Goal: Transaction & Acquisition: Purchase product/service

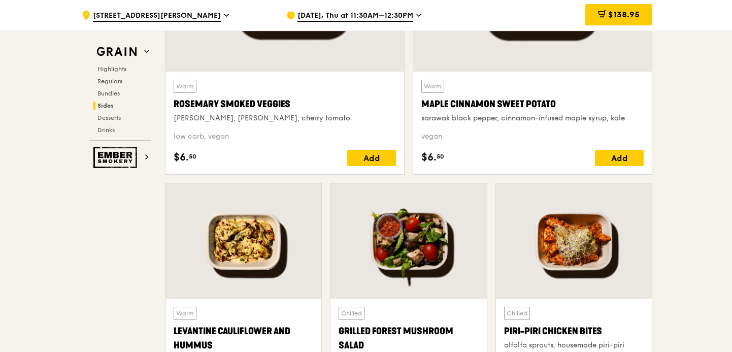
scroll to position [2477, 0]
click at [623, 6] on div "$138.95" at bounding box center [618, 14] width 67 height 21
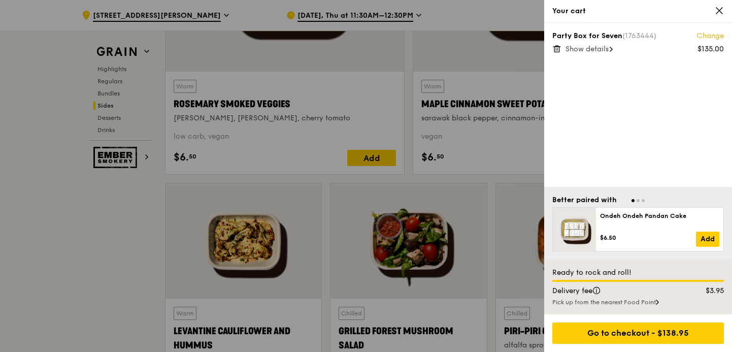
scroll to position [2477, 0]
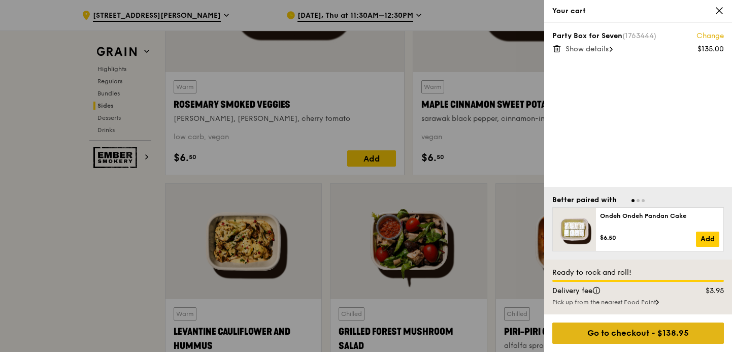
click at [645, 327] on div "Go to checkout - $138.95" at bounding box center [638, 332] width 172 height 21
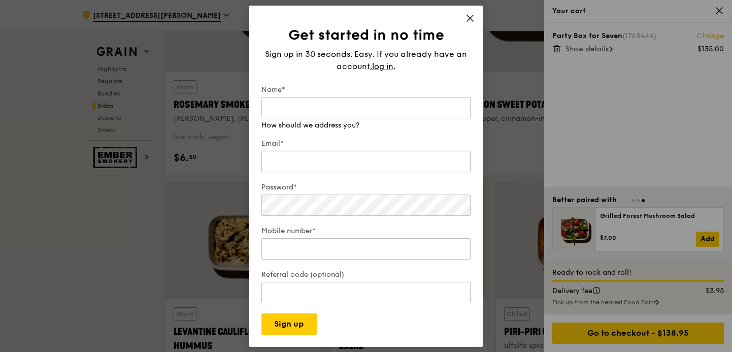
scroll to position [2476, 0]
type input "[PERSON_NAME]"
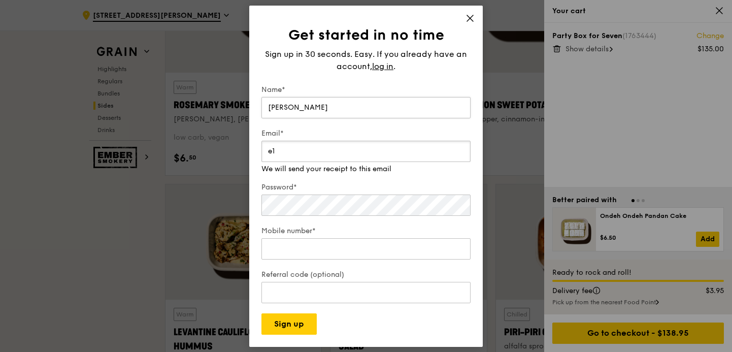
type input "[EMAIL_ADDRESS][DOMAIN_NAME]"
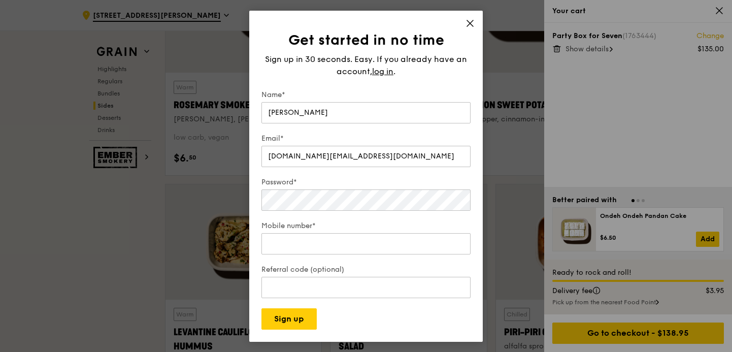
click at [425, 183] on div "Password*" at bounding box center [365, 195] width 209 height 36
click at [363, 154] on input "[DOMAIN_NAME][EMAIL_ADDRESS][DOMAIN_NAME]" at bounding box center [365, 156] width 209 height 21
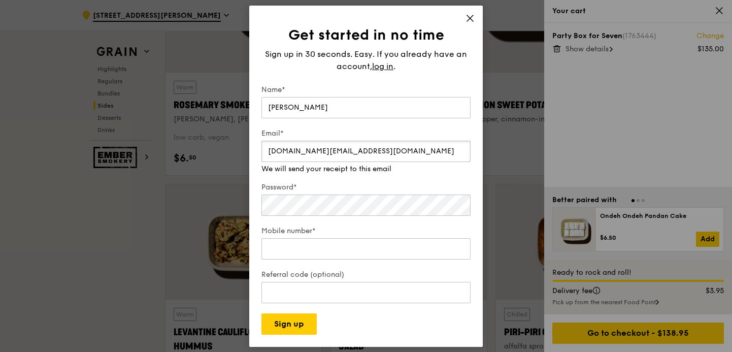
click at [363, 154] on input "[DOMAIN_NAME][EMAIL_ADDRESS][DOMAIN_NAME]" at bounding box center [365, 151] width 209 height 21
type input "[EMAIL_ADDRESS][DOMAIN_NAME]"
click at [326, 206] on div "Password*" at bounding box center [365, 200] width 209 height 36
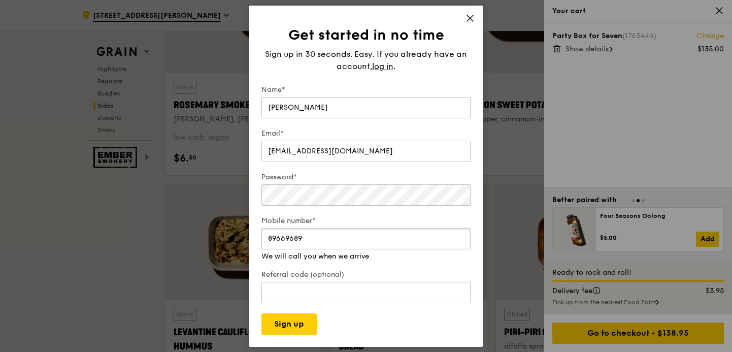
type input "89669689"
click at [409, 305] on form "Name* [PERSON_NAME] Email* [EMAIL_ADDRESS][DOMAIN_NAME] Password* Mobile number…" at bounding box center [365, 210] width 209 height 250
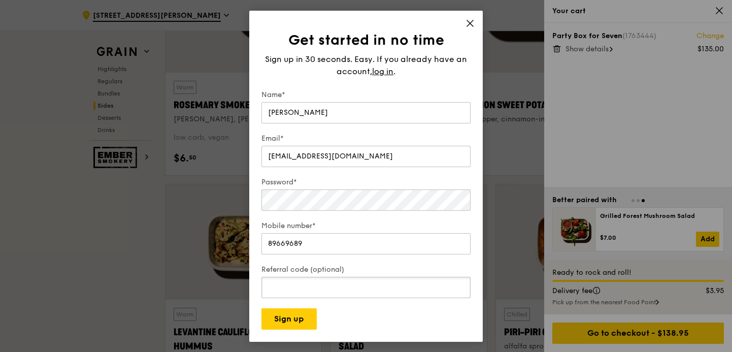
click at [319, 287] on input "Referral code (optional)" at bounding box center [365, 287] width 209 height 21
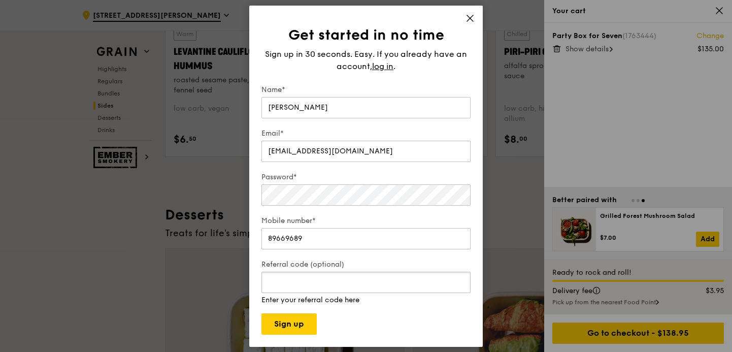
scroll to position [2770, 0]
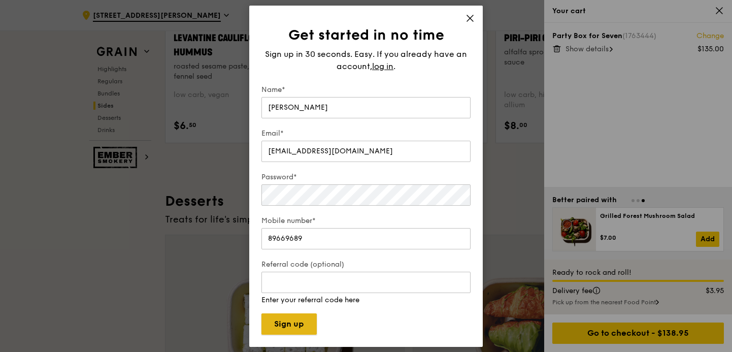
click at [315, 317] on button "Sign up" at bounding box center [288, 323] width 55 height 21
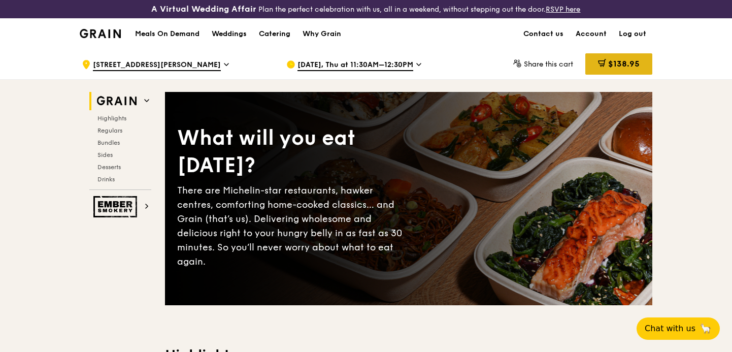
click at [603, 60] on icon at bounding box center [602, 63] width 8 height 8
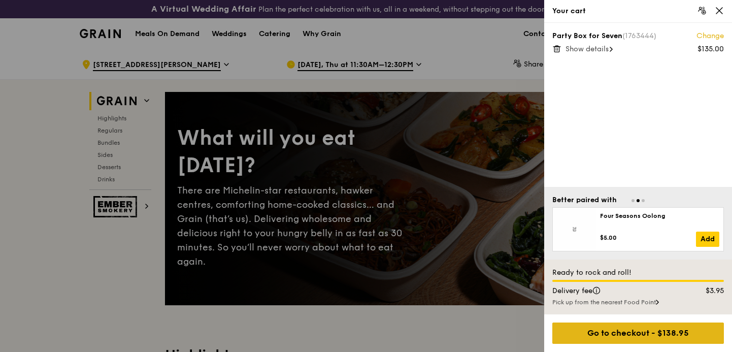
click at [653, 332] on div "Go to checkout - $138.95" at bounding box center [638, 332] width 172 height 21
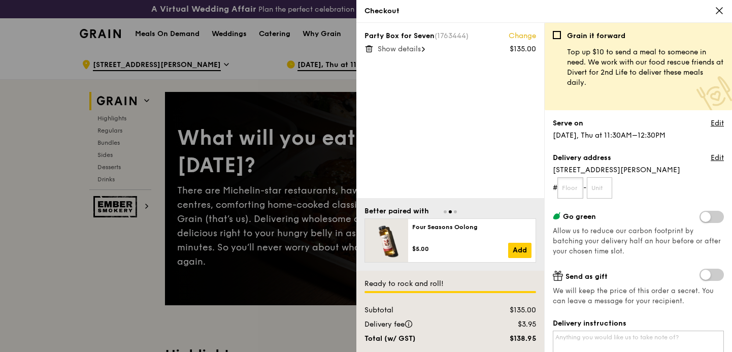
click at [572, 193] on input "text" at bounding box center [570, 187] width 26 height 21
type input "02"
click at [678, 191] on form "# 02 - 02" at bounding box center [638, 187] width 171 height 21
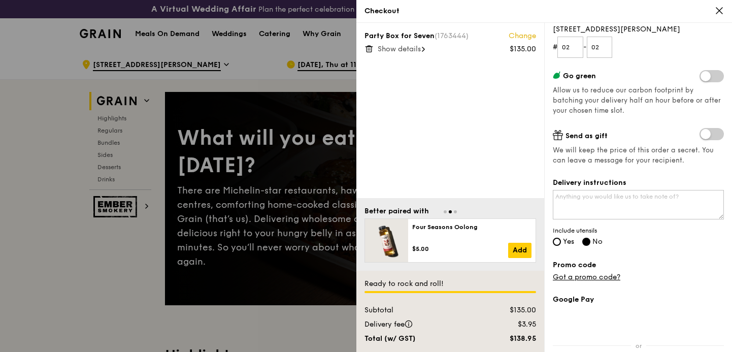
scroll to position [212, 0]
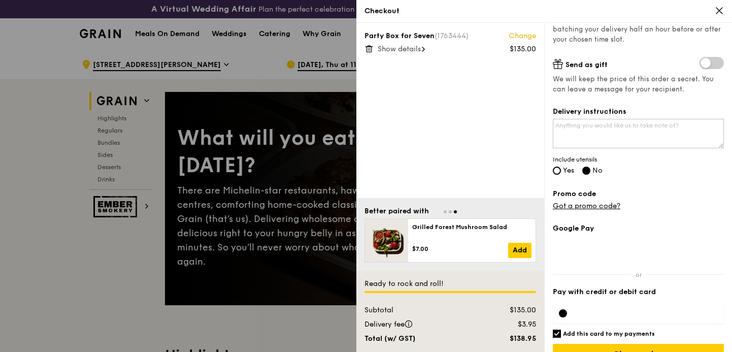
click at [565, 171] on span "Yes" at bounding box center [568, 170] width 11 height 9
click at [561, 171] on input "Yes" at bounding box center [557, 170] width 8 height 8
radio input "true"
radio input "false"
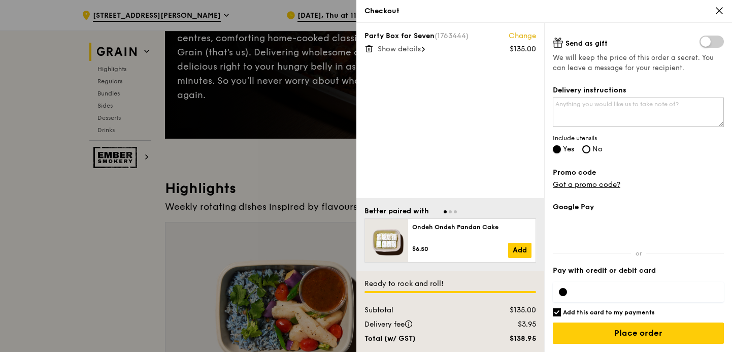
scroll to position [175, 0]
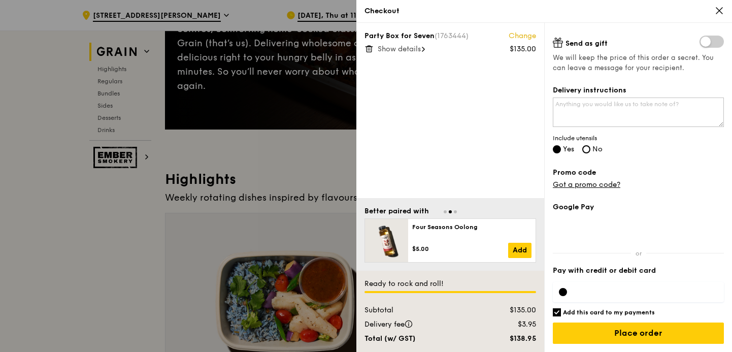
click at [628, 312] on h6 "Add this card to my payments" at bounding box center [609, 312] width 92 height 8
click at [561, 312] on input "Add this card to my payments" at bounding box center [557, 312] width 8 height 8
checkbox input "false"
click at [622, 295] on div at bounding box center [638, 292] width 171 height 20
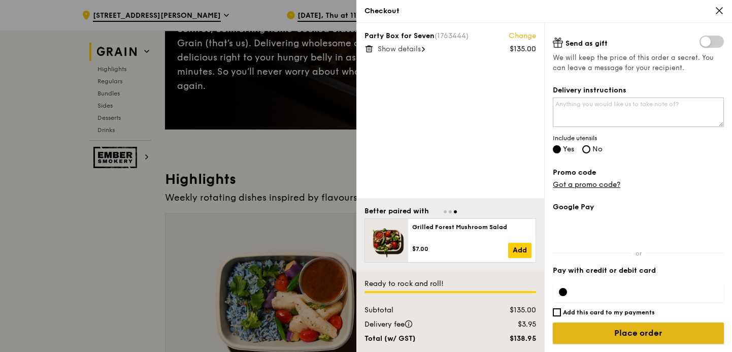
click at [633, 336] on input "Place order" at bounding box center [638, 332] width 171 height 21
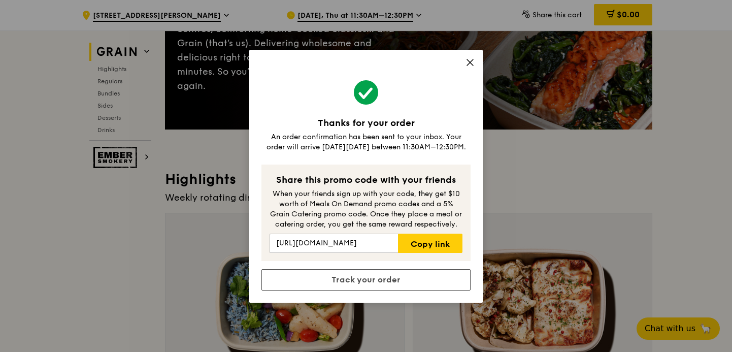
click at [474, 59] on icon at bounding box center [469, 62] width 9 height 9
